Goal: Feedback & Contribution: Submit feedback/report problem

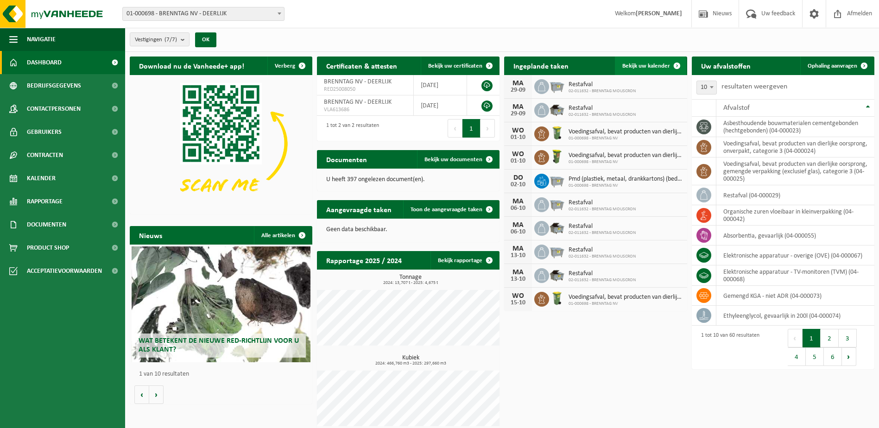
click at [654, 66] on span "Bekijk uw kalender" at bounding box center [646, 66] width 48 height 6
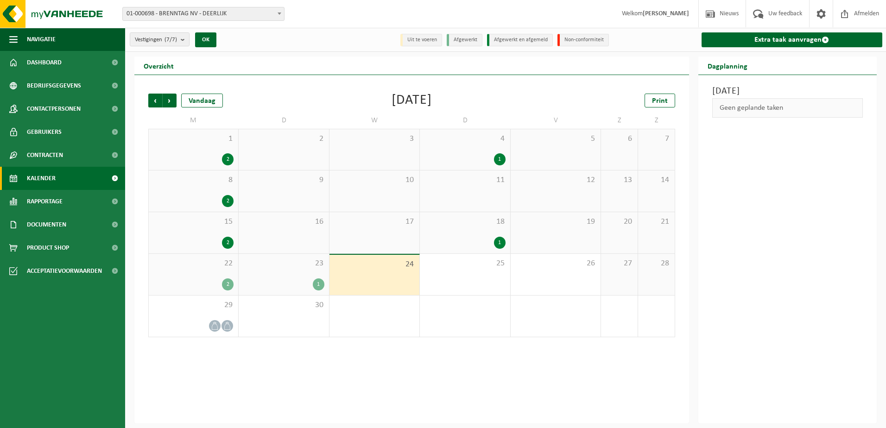
click at [322, 285] on div "1" at bounding box center [319, 284] width 12 height 12
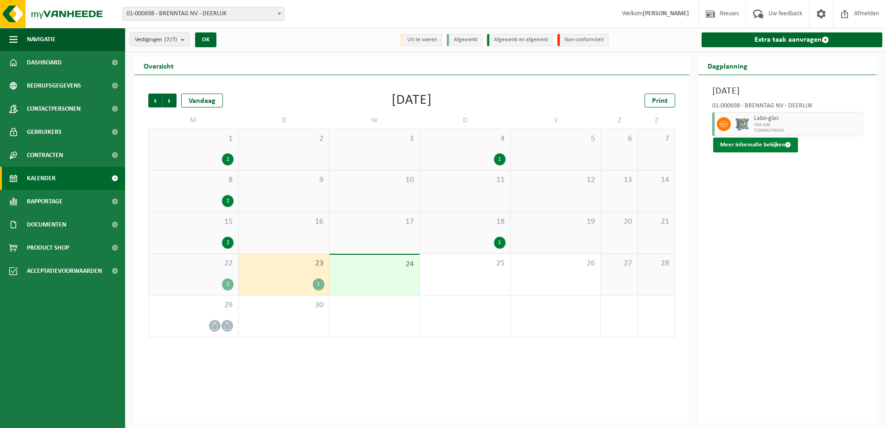
click at [760, 145] on button "Meer informatie bekijken" at bounding box center [755, 145] width 85 height 15
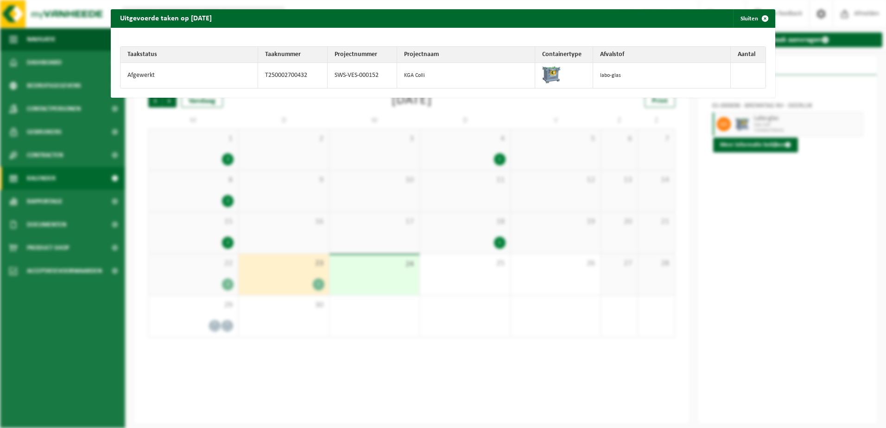
click at [755, 202] on div "Uitgevoerde taken op 2025-09-23 Sluiten Taakstatus Taaknummer Projectnummer Pro…" at bounding box center [443, 214] width 886 height 428
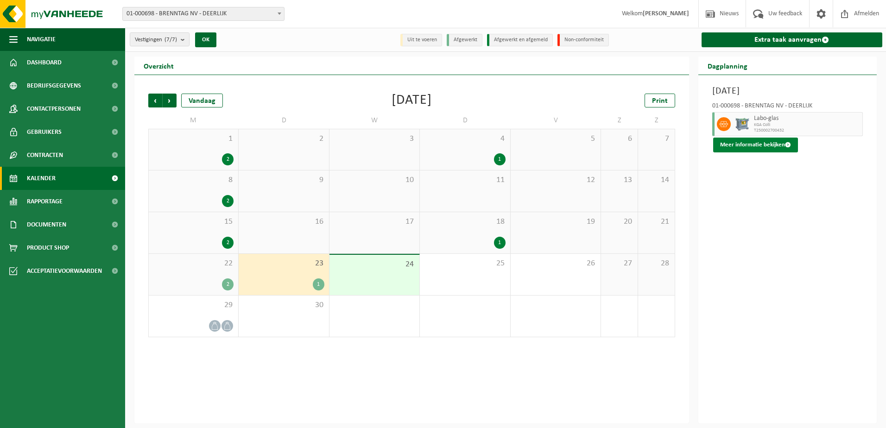
click at [764, 148] on button "Meer informatie bekijken" at bounding box center [755, 145] width 85 height 15
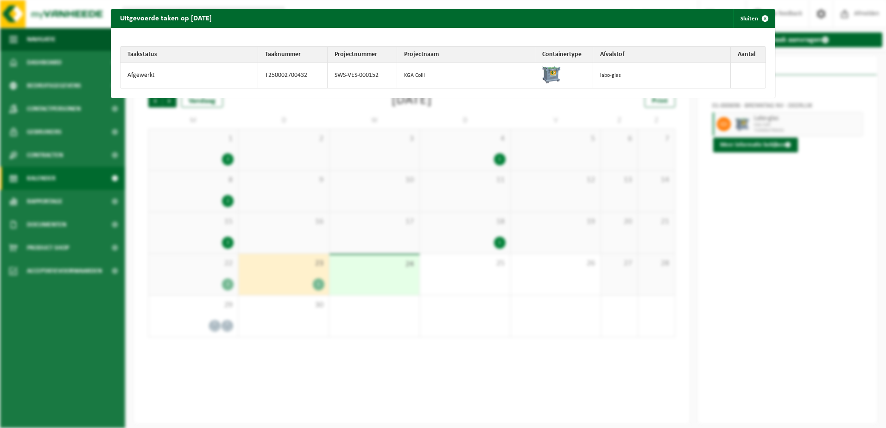
click at [410, 74] on td "KGA Colli" at bounding box center [466, 75] width 138 height 25
click at [133, 74] on td "Afgewerkt" at bounding box center [189, 75] width 138 height 25
click at [760, 17] on span "button" at bounding box center [764, 18] width 19 height 19
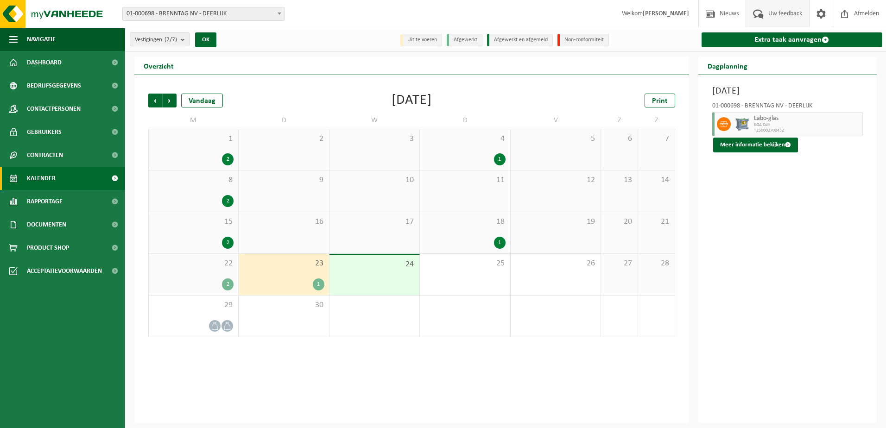
click at [770, 16] on span "Uw feedback" at bounding box center [785, 13] width 38 height 27
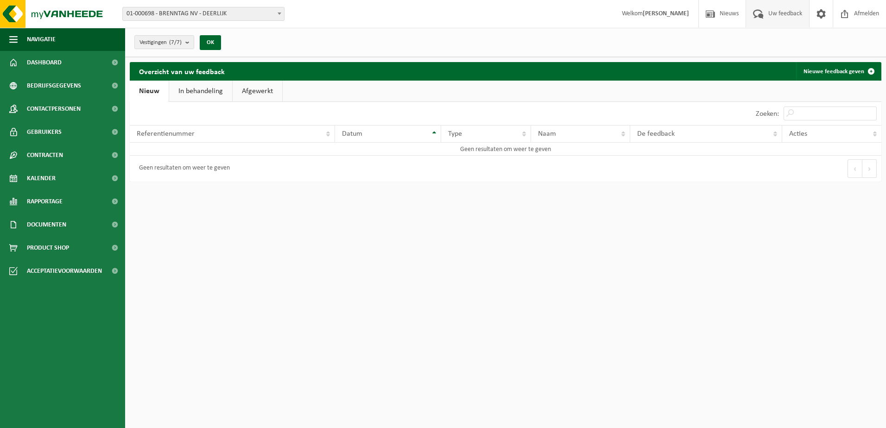
click at [264, 90] on link "Afgewerkt" at bounding box center [258, 91] width 50 height 21
click at [843, 76] on link "Nieuwe feedback geven" at bounding box center [838, 71] width 84 height 19
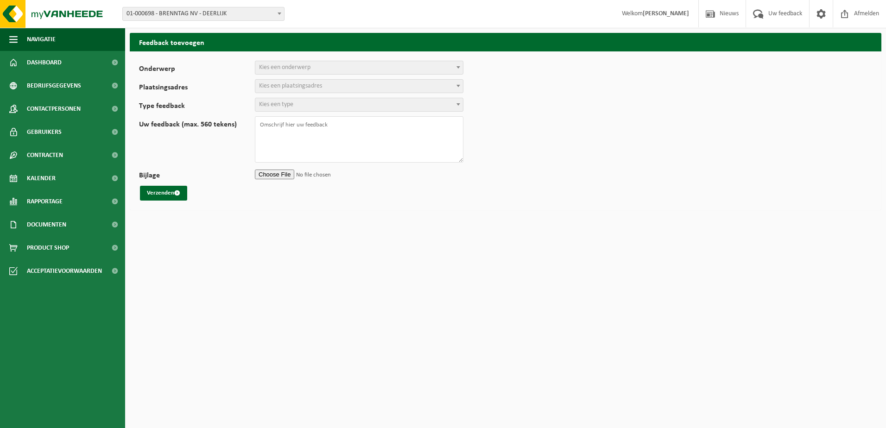
select select
click at [446, 67] on span "Kies een onderwerp" at bounding box center [359, 67] width 208 height 13
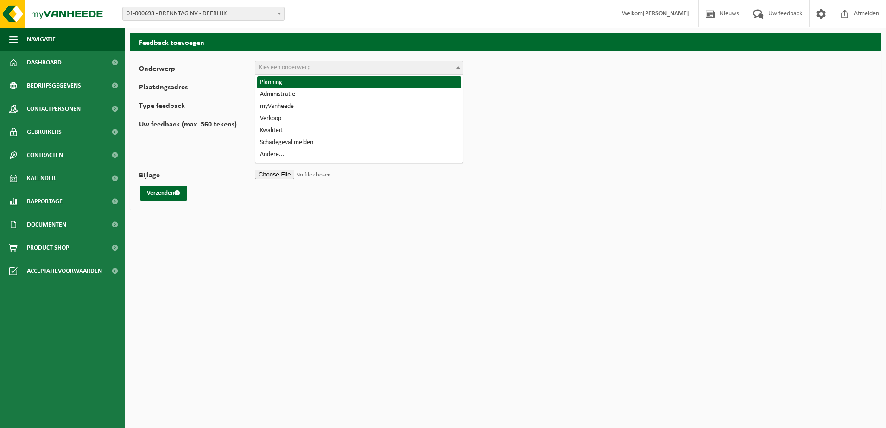
click at [319, 75] on span "Planning Administratie myVanheede Verkoop Kwaliteit Schadegeval melden Andere..." at bounding box center [359, 119] width 208 height 88
select select "1"
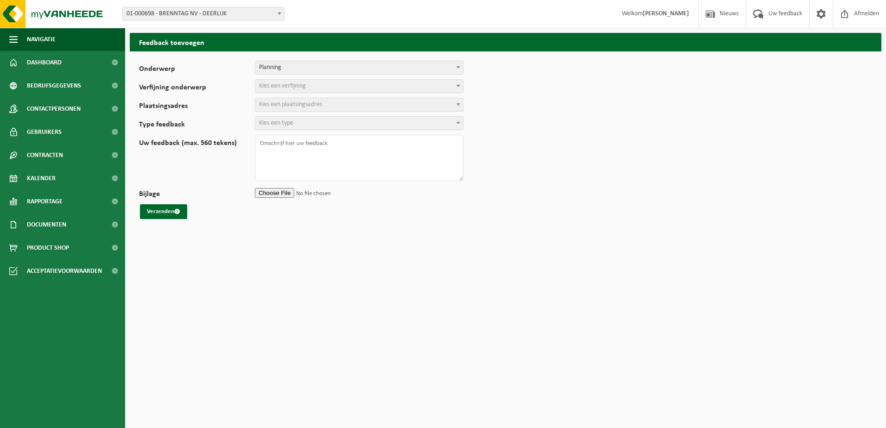
click at [341, 87] on span "Kies een verfijning" at bounding box center [359, 86] width 208 height 13
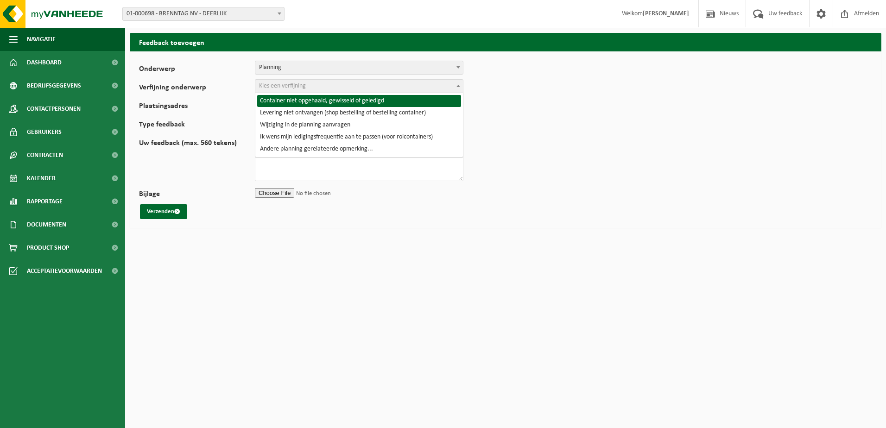
select select "2"
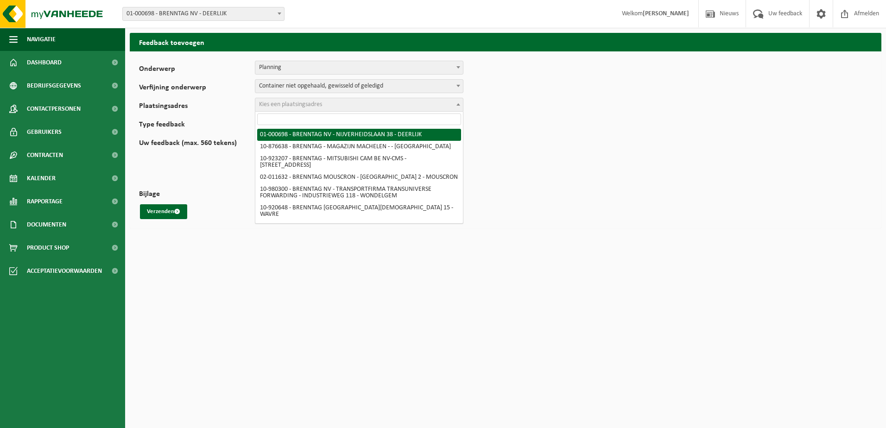
click at [345, 104] on span "Kies een plaatsingsadres" at bounding box center [359, 104] width 208 height 13
select select "9050"
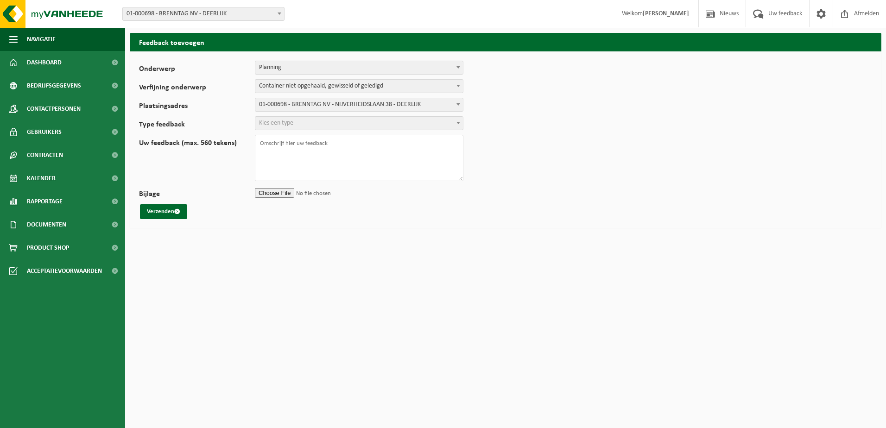
click at [343, 126] on span "Kies een type" at bounding box center [359, 123] width 208 height 13
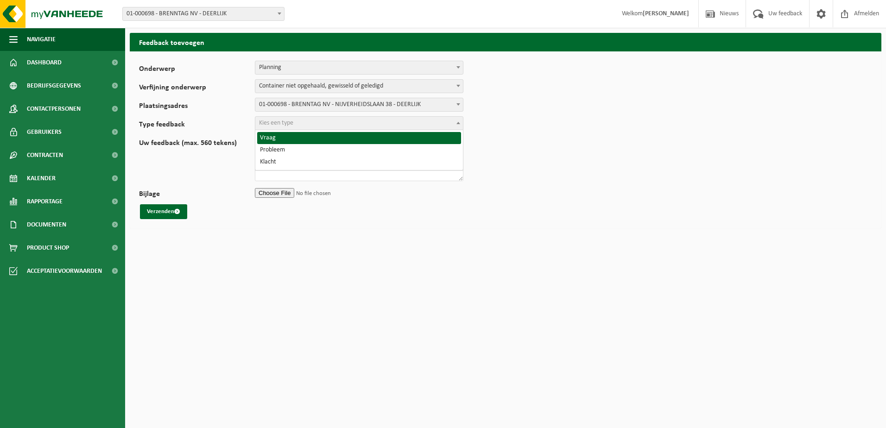
select select "QUE"
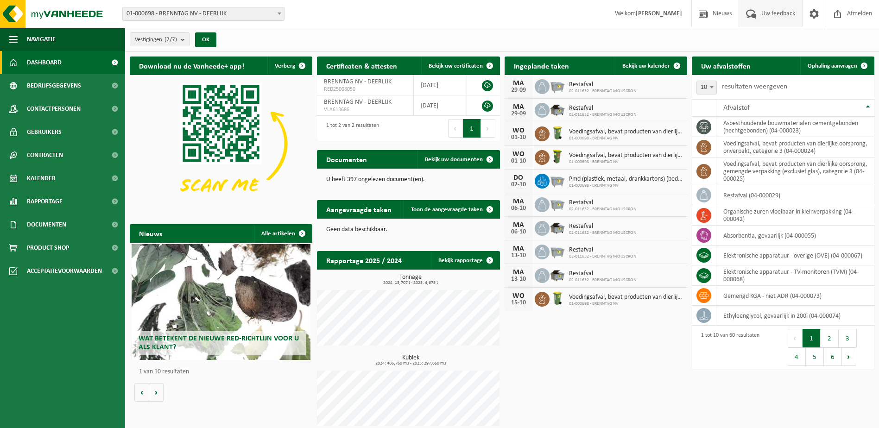
click at [778, 21] on span "Uw feedback" at bounding box center [778, 13] width 38 height 27
